Goal: Information Seeking & Learning: Learn about a topic

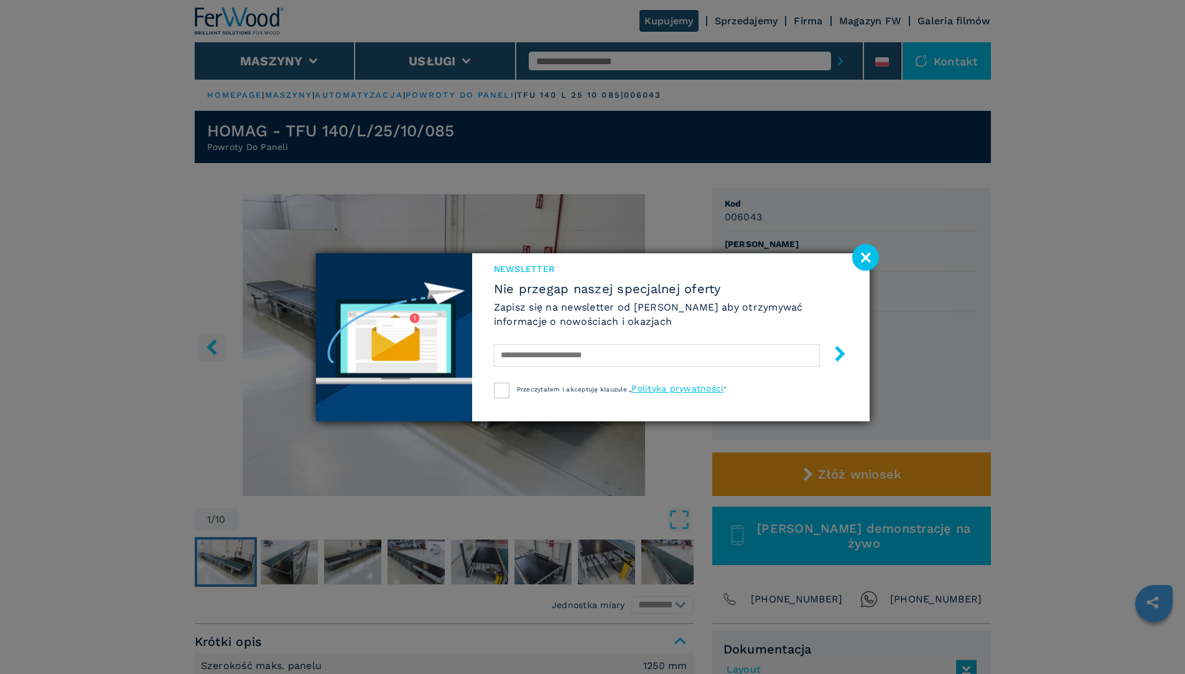
click at [864, 256] on image at bounding box center [865, 257] width 27 height 27
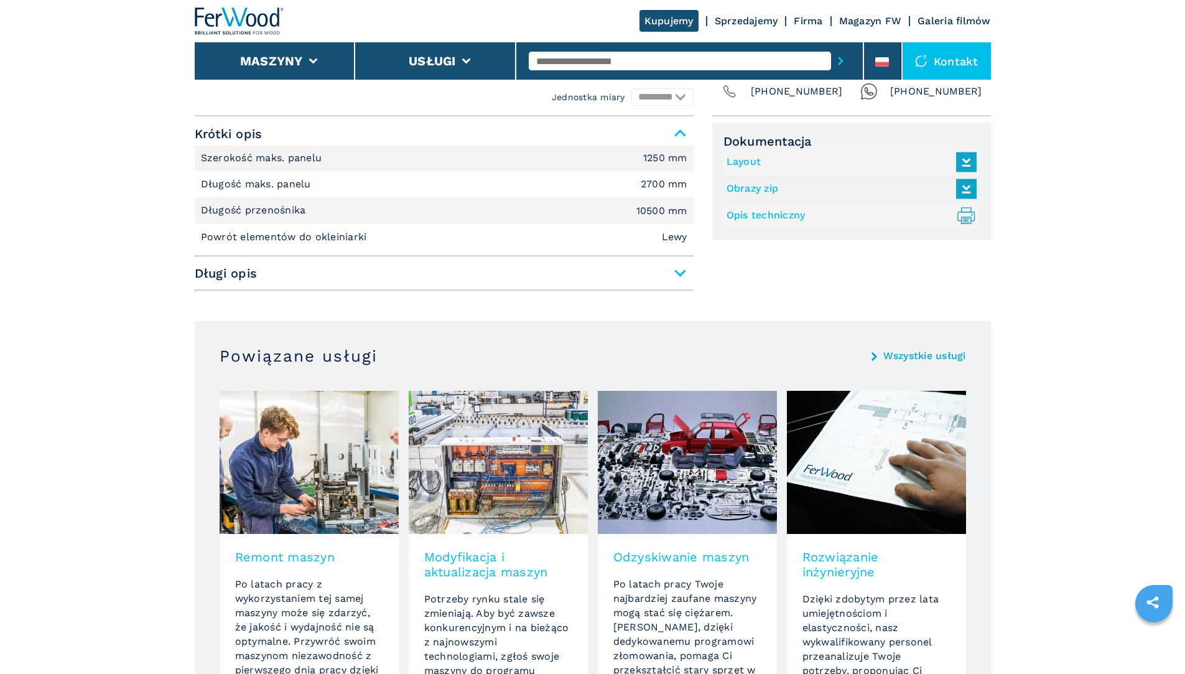
scroll to position [134, 0]
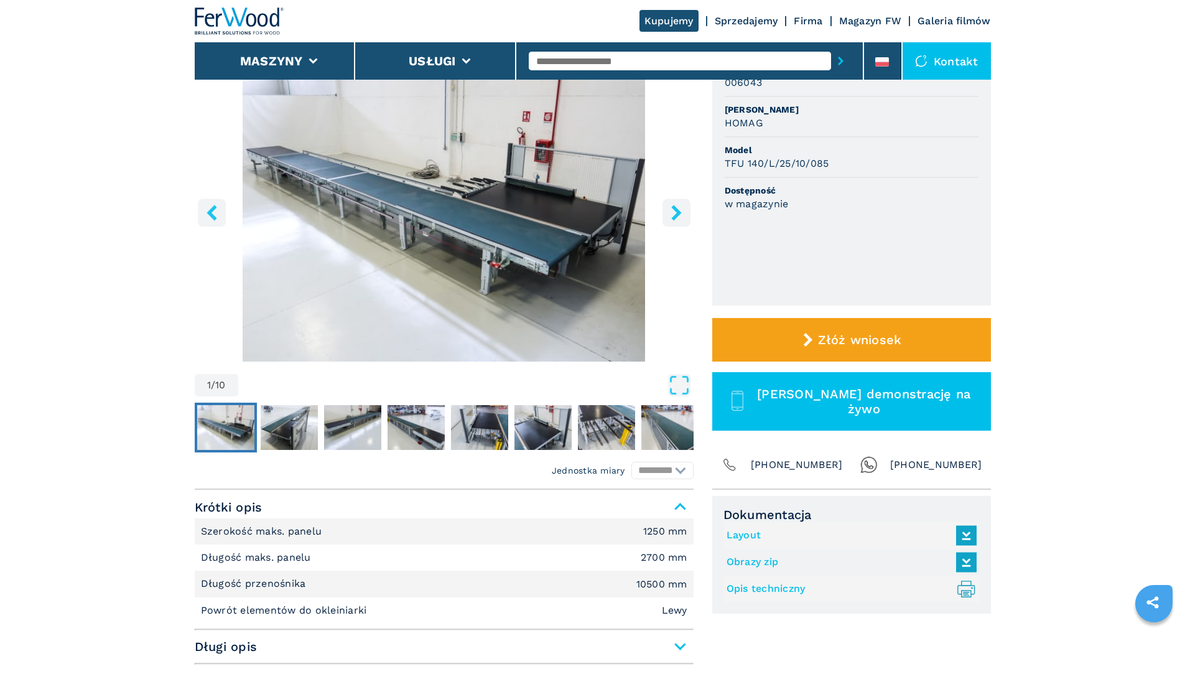
click at [677, 209] on icon "right-button" at bounding box center [676, 213] width 10 height 16
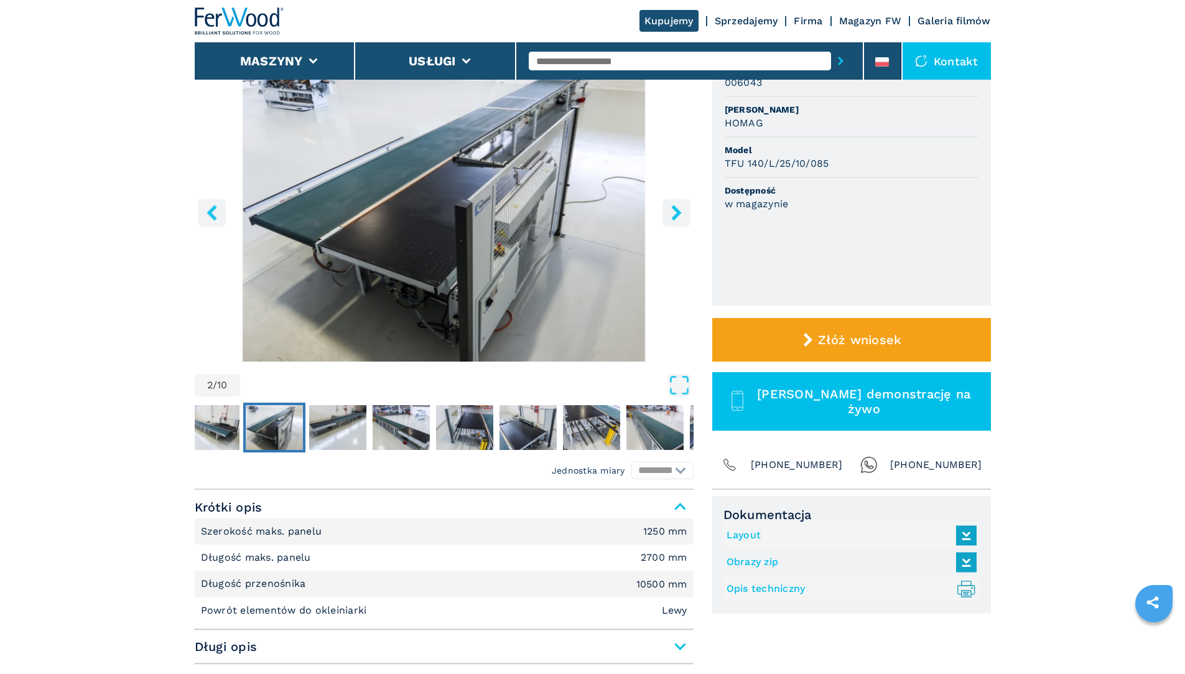
click at [677, 209] on icon "right-button" at bounding box center [676, 213] width 10 height 16
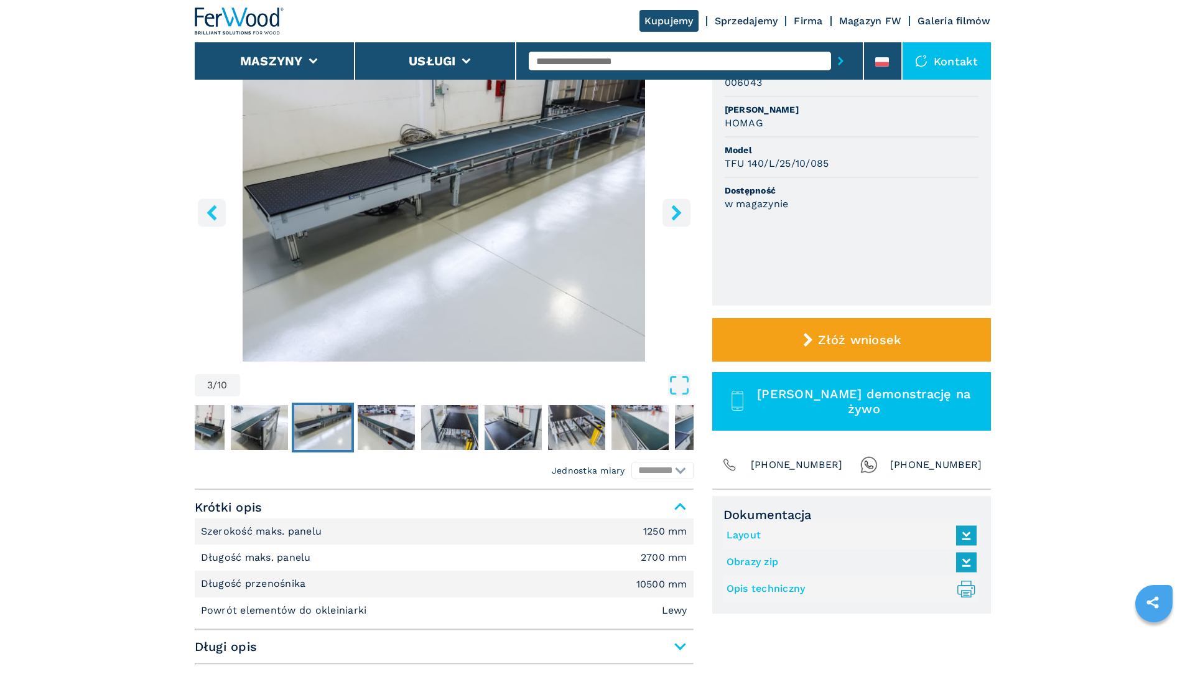
click at [677, 209] on icon "right-button" at bounding box center [676, 213] width 10 height 16
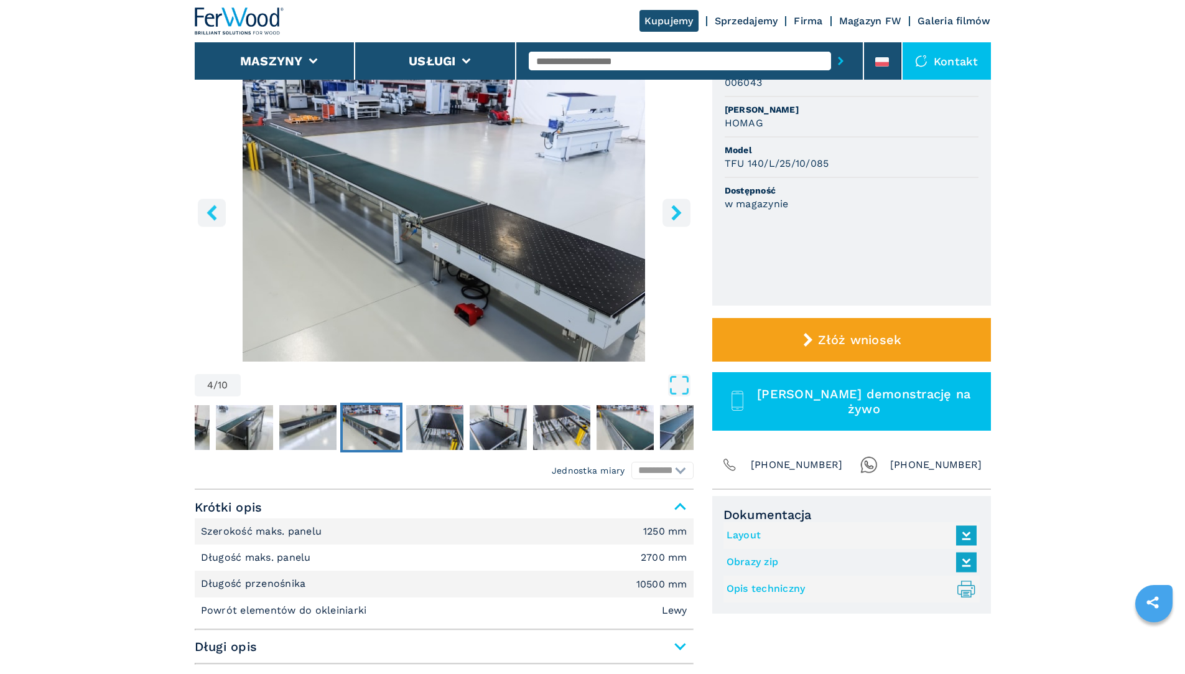
click at [677, 209] on icon "right-button" at bounding box center [676, 213] width 10 height 16
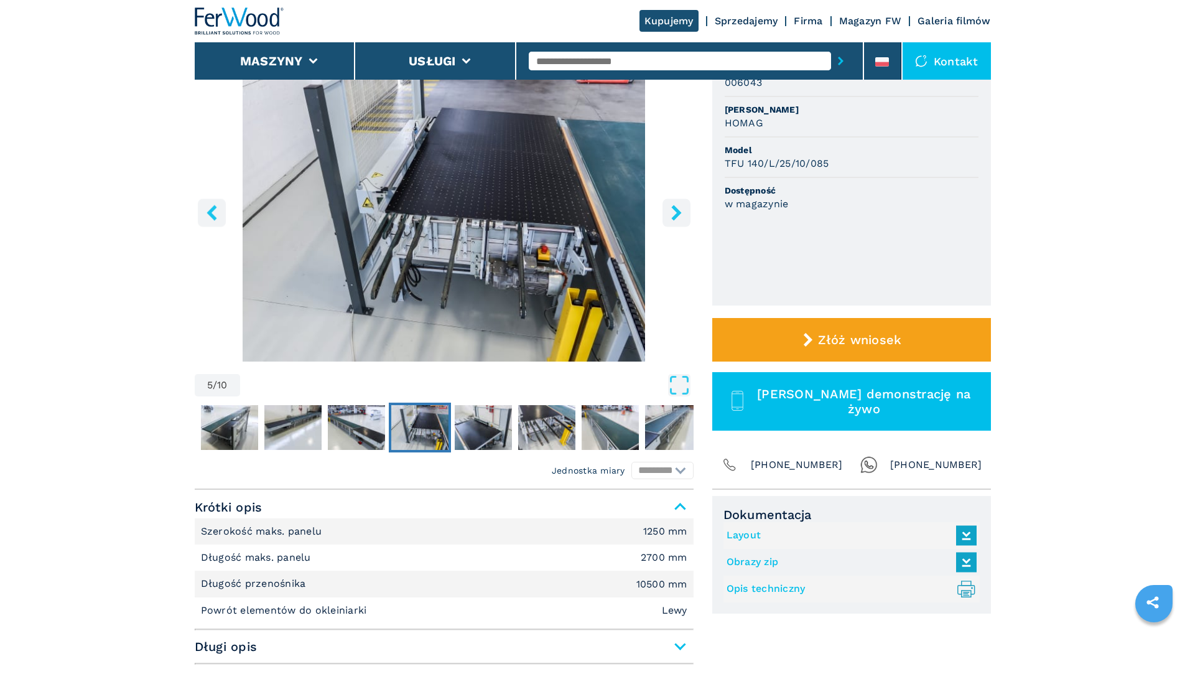
click at [677, 209] on icon "right-button" at bounding box center [676, 213] width 10 height 16
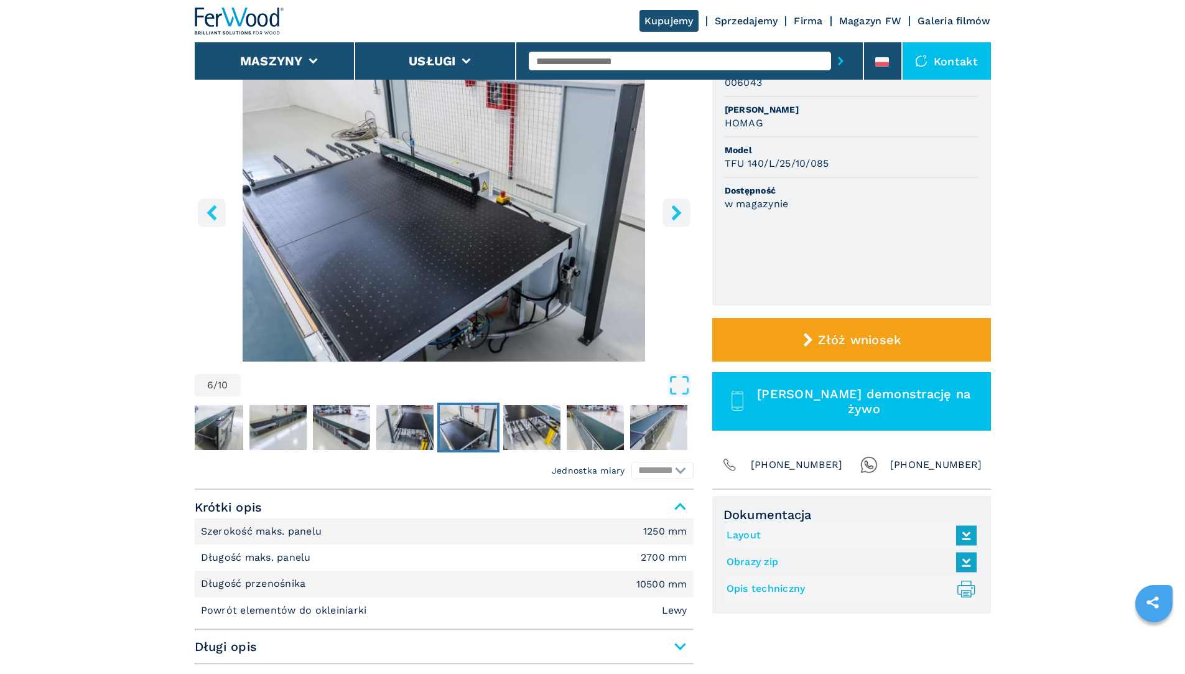
click at [677, 209] on icon "right-button" at bounding box center [676, 213] width 10 height 16
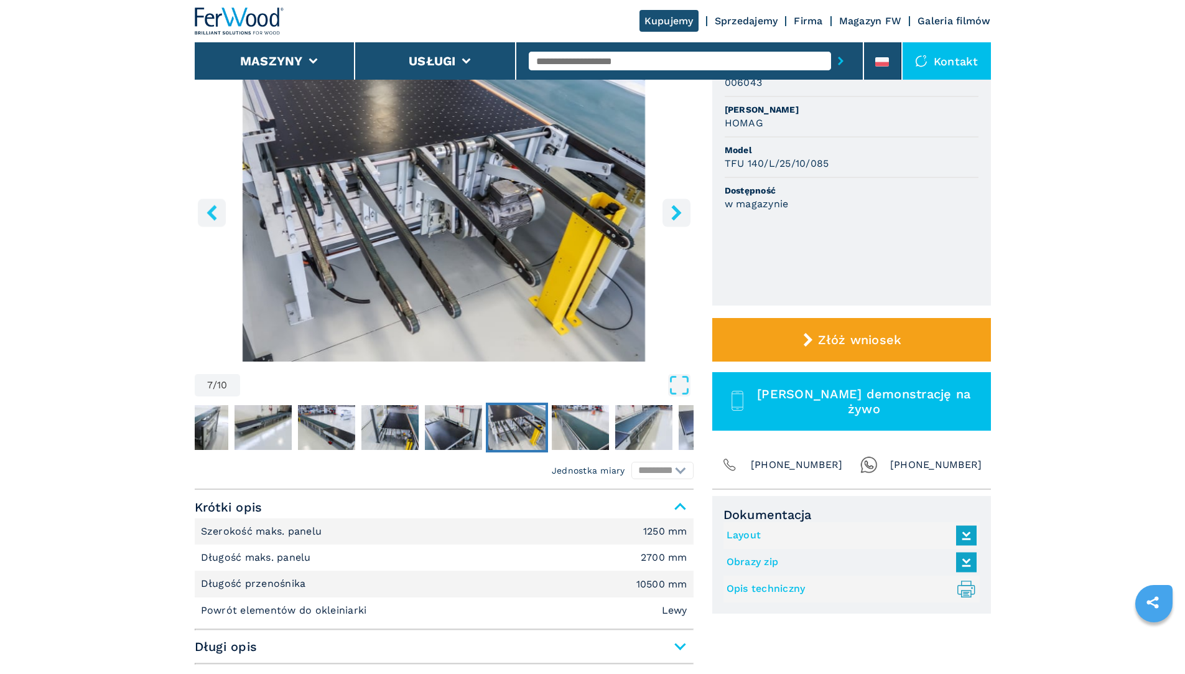
click at [677, 209] on icon "right-button" at bounding box center [676, 213] width 10 height 16
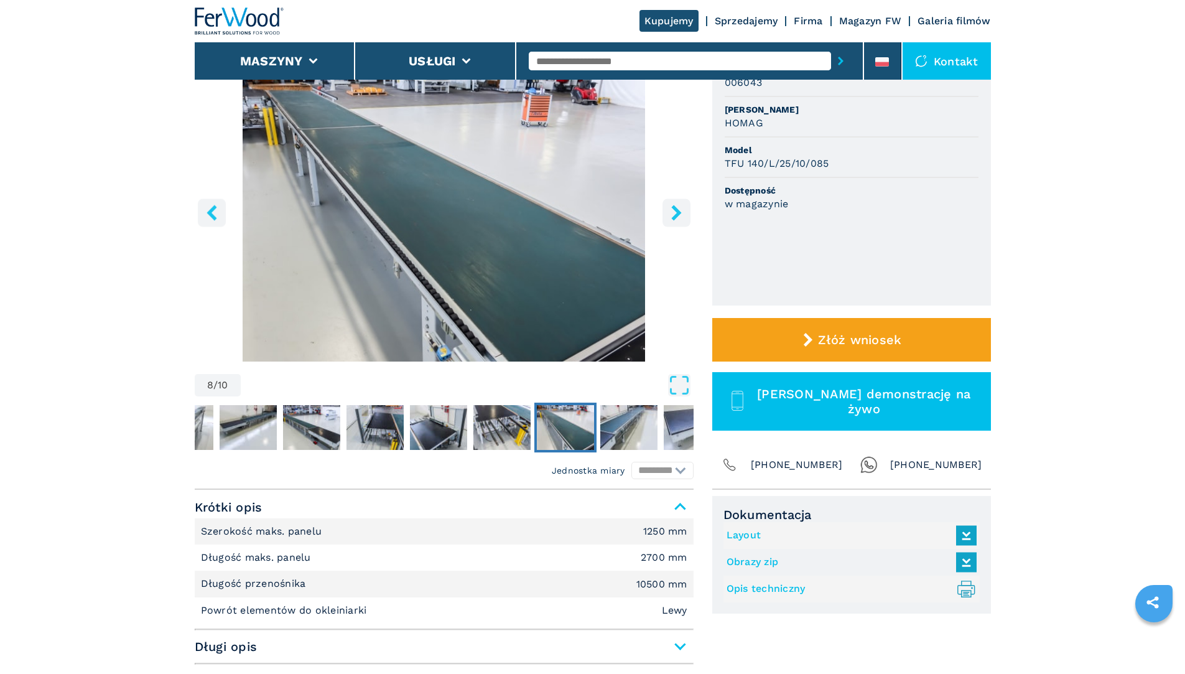
click at [677, 209] on icon "right-button" at bounding box center [676, 213] width 10 height 16
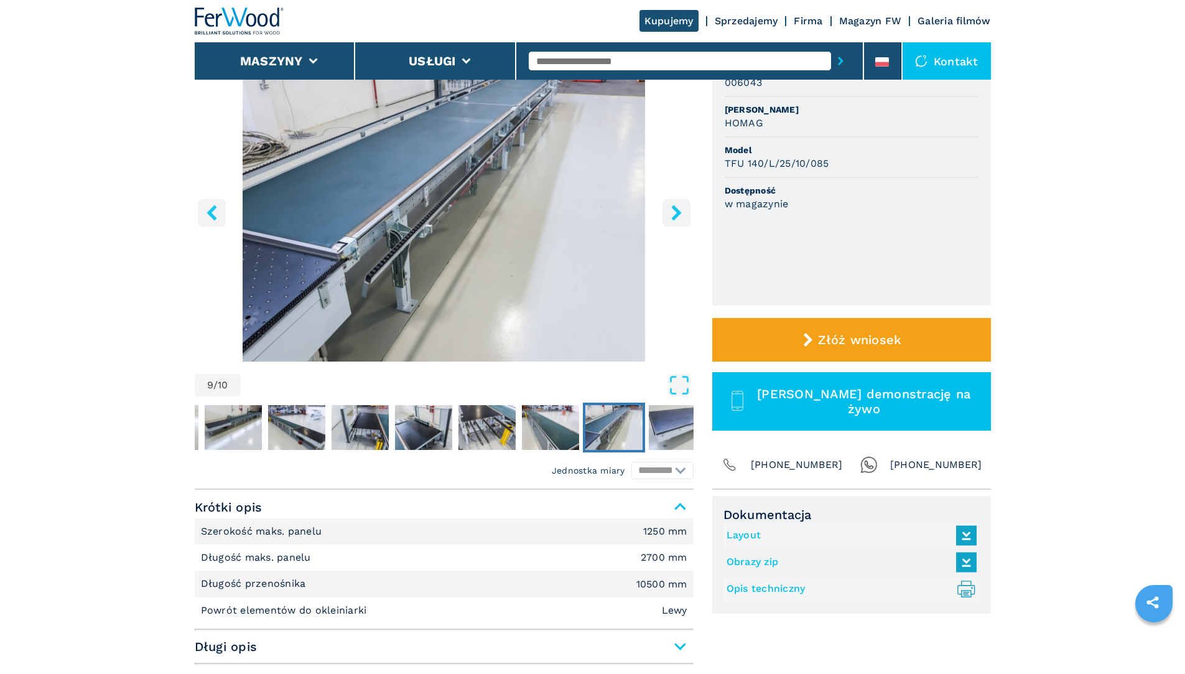
click at [677, 209] on icon "right-button" at bounding box center [676, 213] width 10 height 16
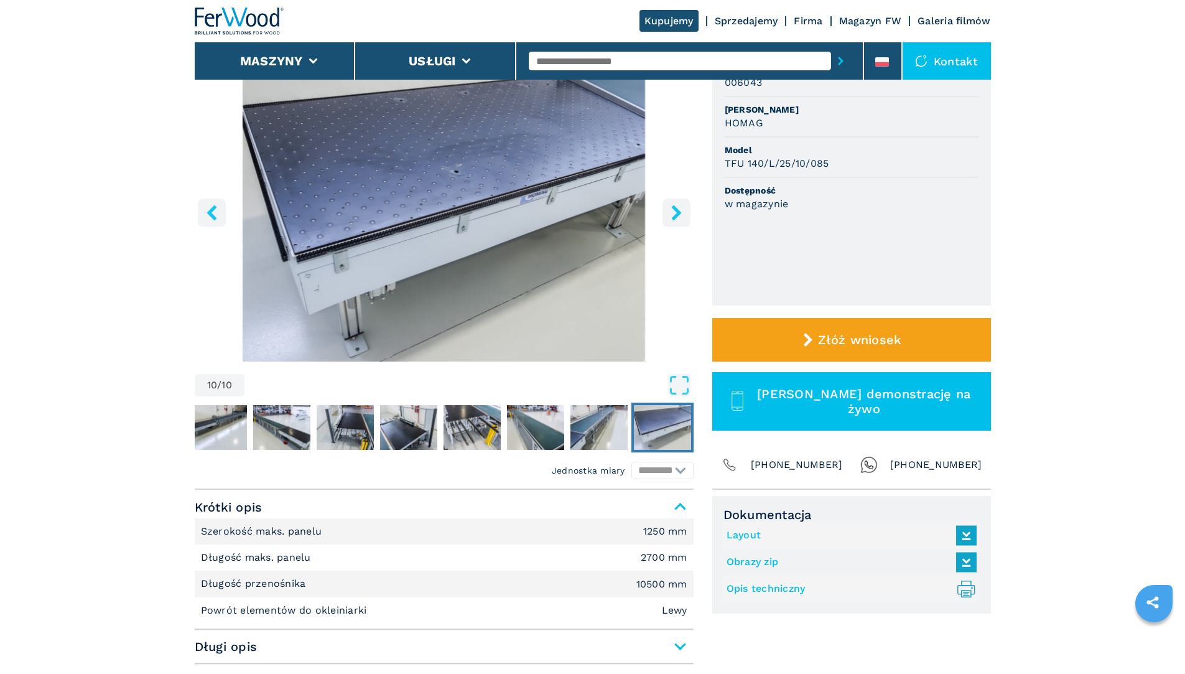
click at [677, 209] on icon "right-button" at bounding box center [676, 213] width 10 height 16
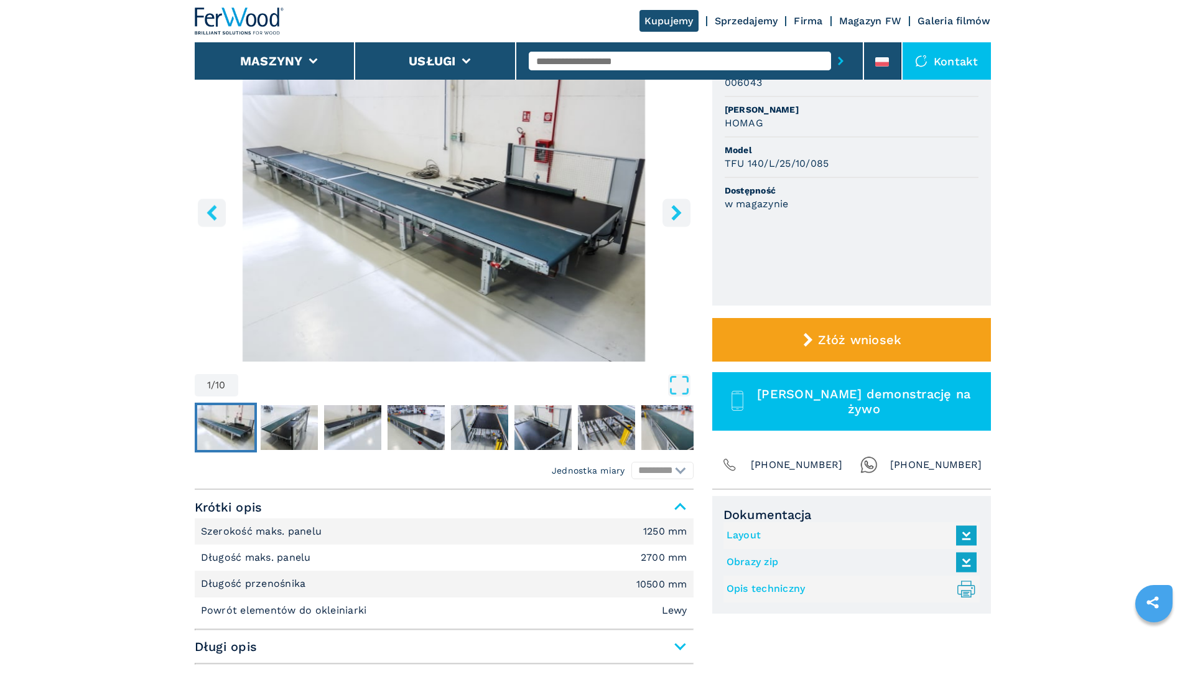
click at [677, 209] on icon "right-button" at bounding box center [676, 213] width 10 height 16
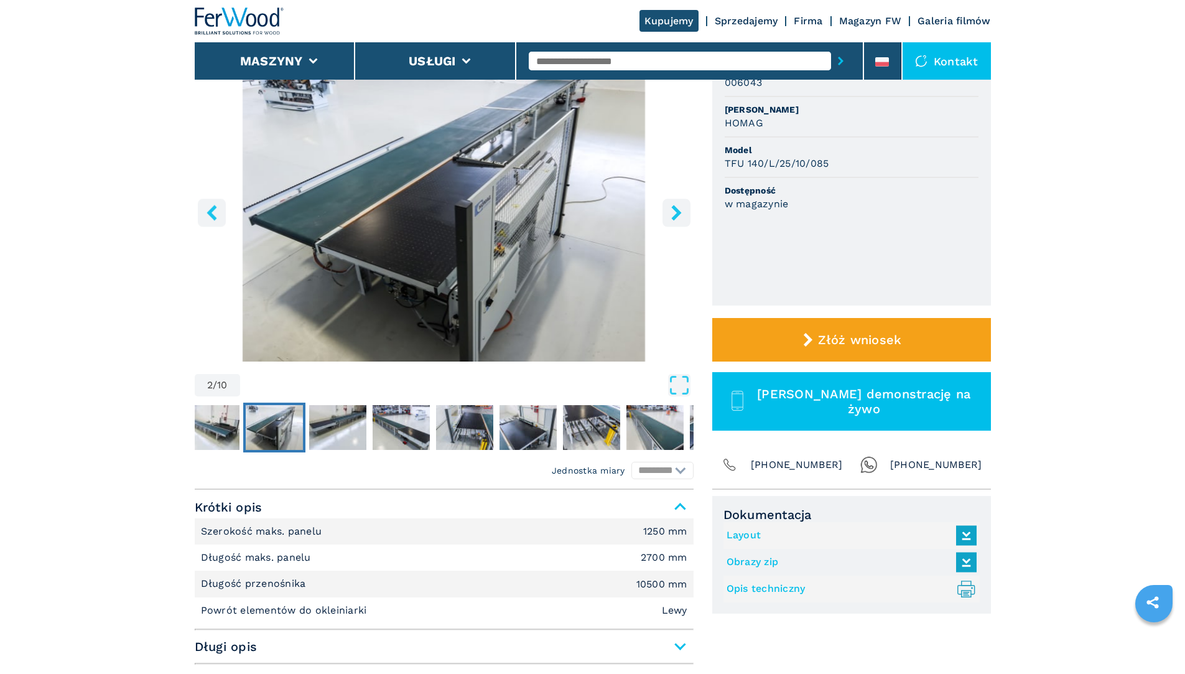
click at [677, 209] on icon "right-button" at bounding box center [676, 213] width 10 height 16
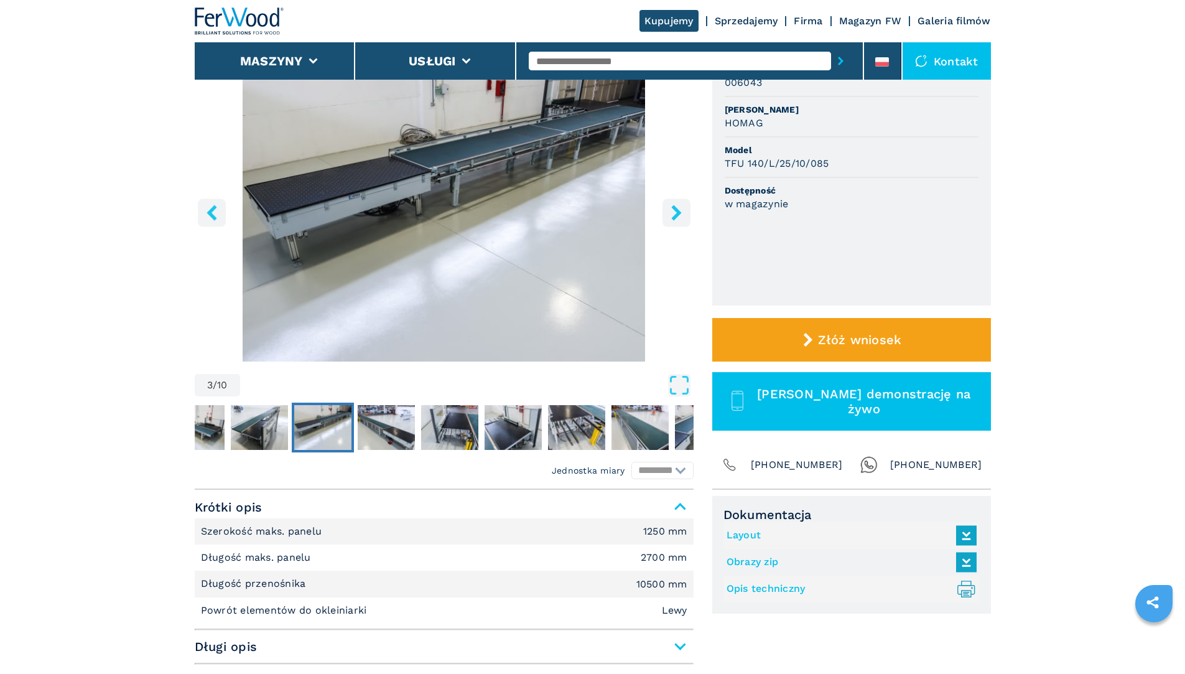
click at [677, 209] on icon "right-button" at bounding box center [676, 213] width 10 height 16
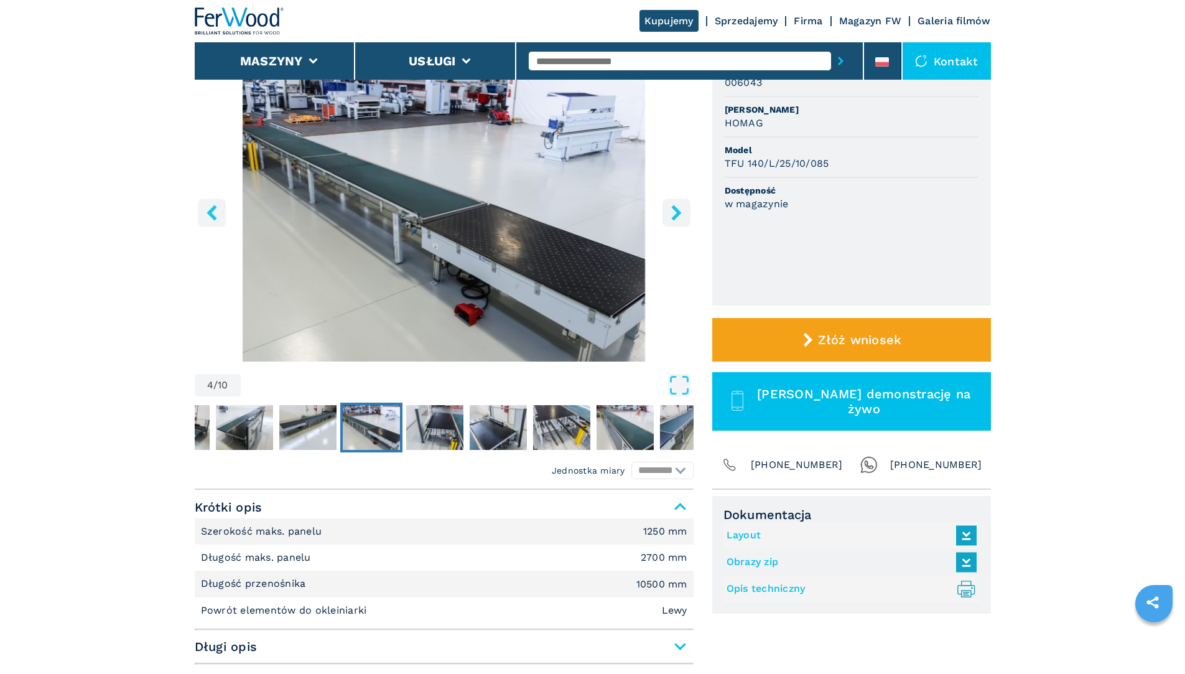
click at [677, 209] on icon "right-button" at bounding box center [676, 213] width 10 height 16
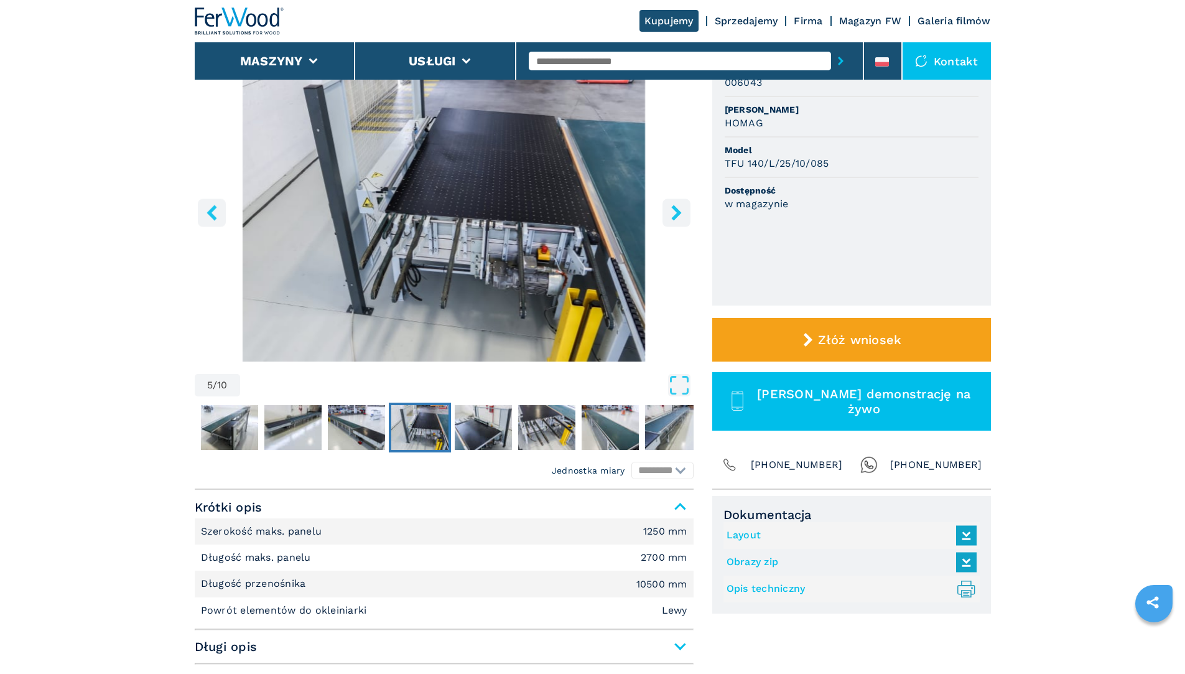
click at [677, 209] on icon "right-button" at bounding box center [676, 213] width 10 height 16
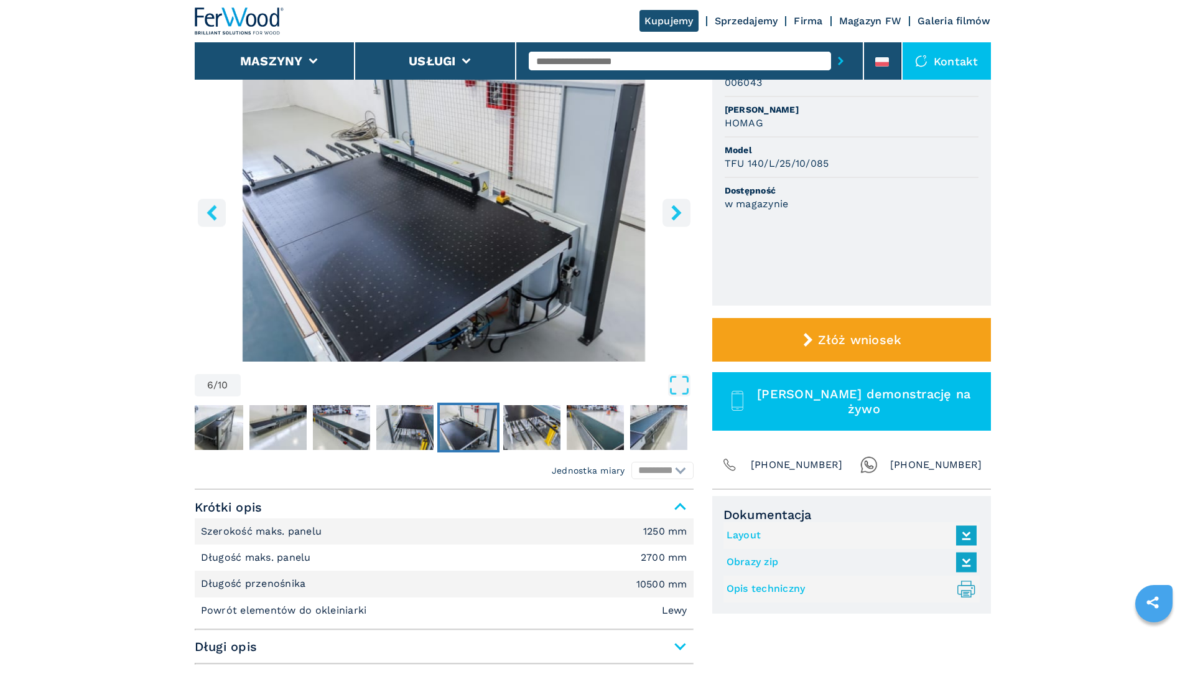
click at [677, 209] on icon "right-button" at bounding box center [676, 213] width 10 height 16
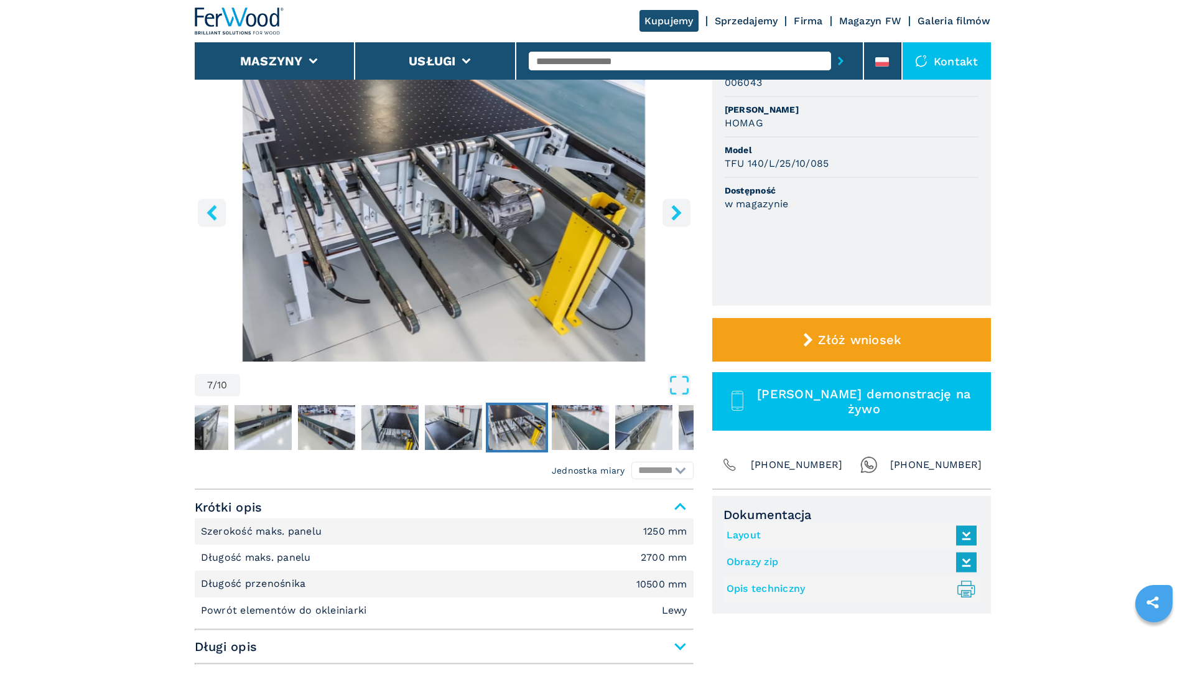
click at [677, 209] on icon "right-button" at bounding box center [676, 213] width 10 height 16
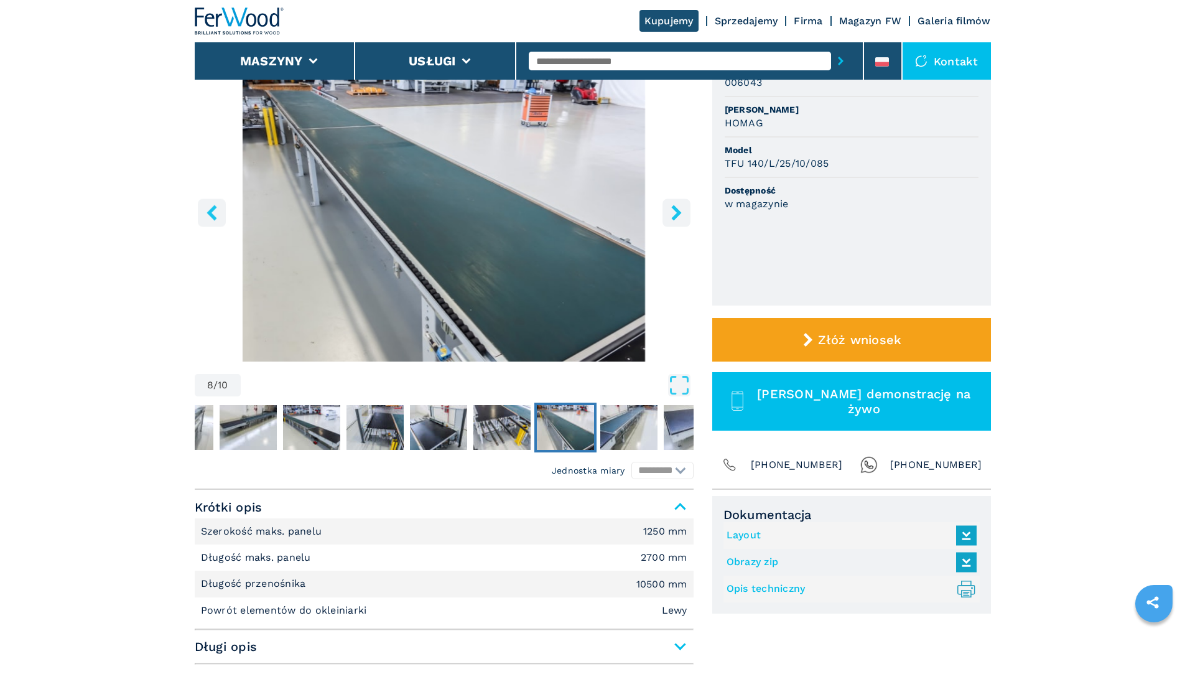
click at [677, 209] on icon "right-button" at bounding box center [676, 213] width 10 height 16
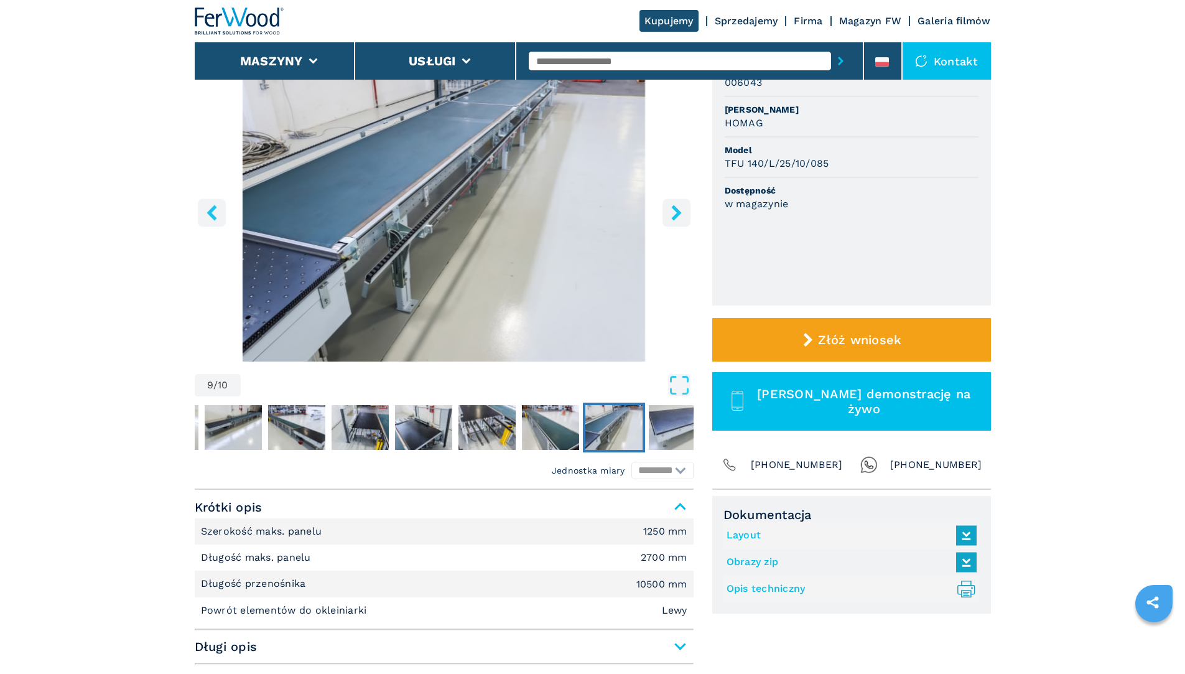
click at [677, 209] on icon "right-button" at bounding box center [676, 213] width 10 height 16
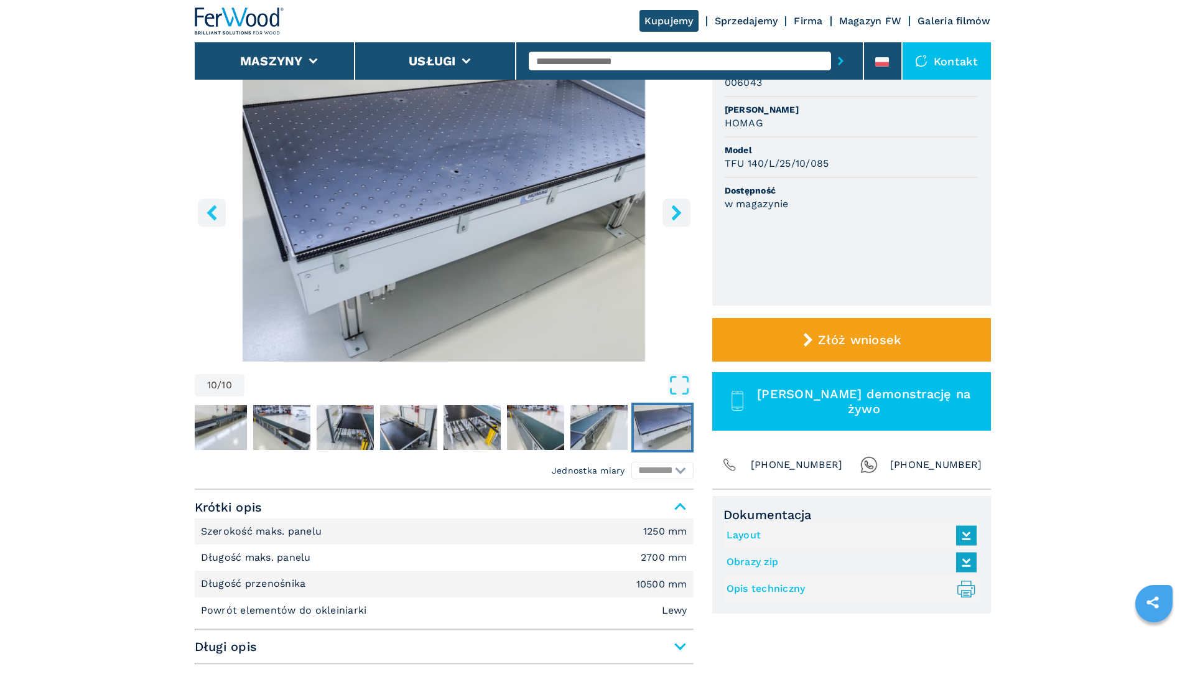
click at [677, 209] on icon "right-button" at bounding box center [676, 213] width 10 height 16
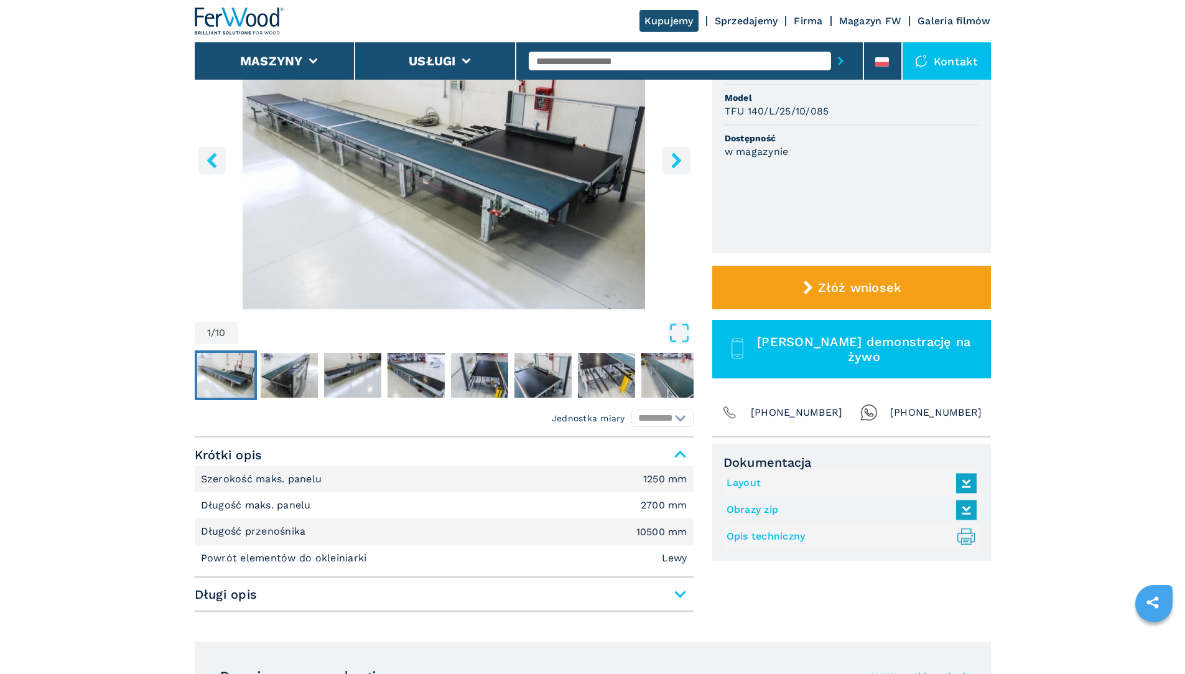
scroll to position [249, 0]
